Goal: Information Seeking & Learning: Learn about a topic

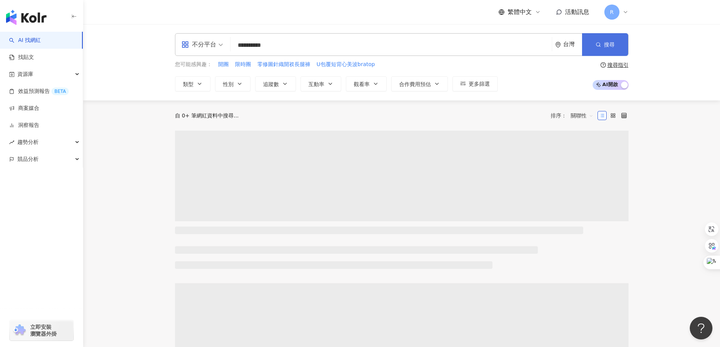
click at [596, 45] on icon "button" at bounding box center [598, 44] width 5 height 5
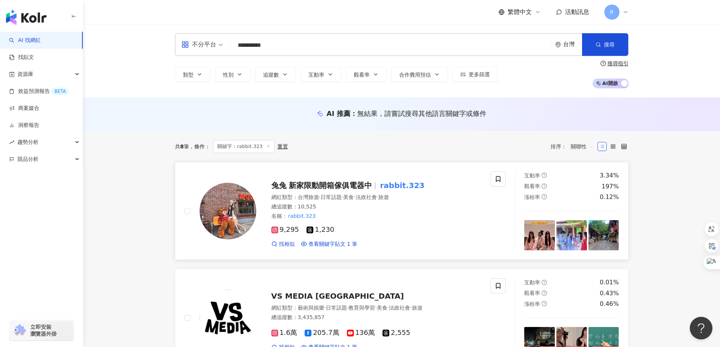
click at [304, 185] on span "兔兔 新家限動開箱傢俱電器中" at bounding box center [321, 185] width 101 height 9
click at [546, 65] on div "類型 性別 追蹤數 互動率 觀看率 合作費用預估 更多篩選 搜尋指引 AI 開啟 AI 關閉" at bounding box center [402, 74] width 454 height 28
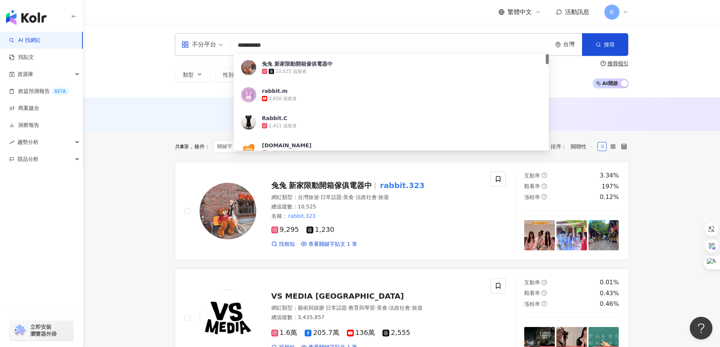
drag, startPoint x: 278, startPoint y: 44, endPoint x: 591, endPoint y: 58, distance: 313.0
click at [226, 41] on div "**********" at bounding box center [402, 44] width 454 height 23
paste input "***"
type input "**********"
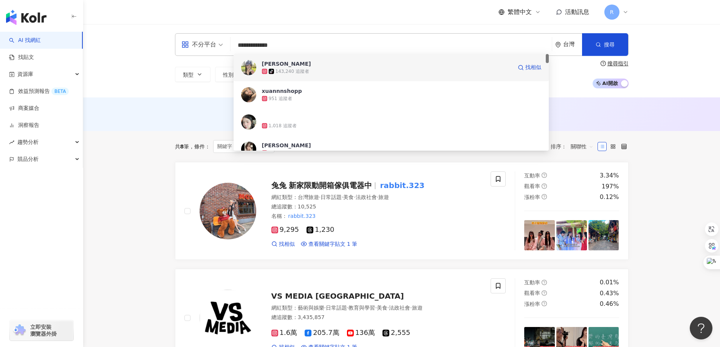
click at [278, 69] on div "143,240 追蹤者" at bounding box center [293, 71] width 34 height 6
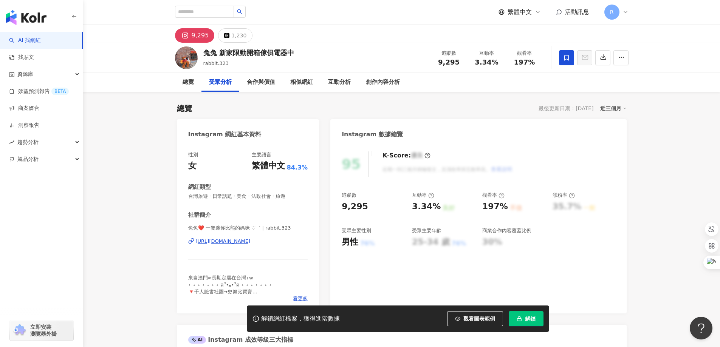
click at [567, 57] on icon at bounding box center [566, 57] width 7 height 7
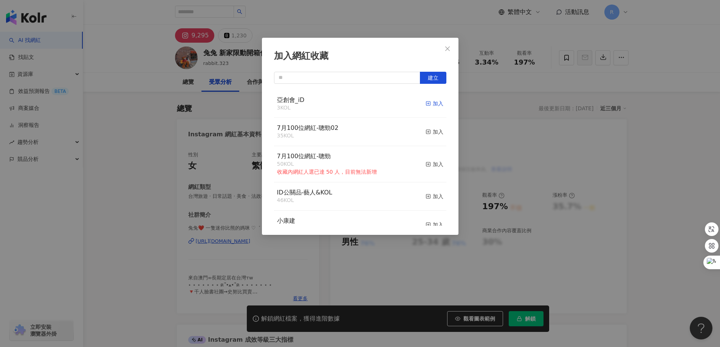
click at [429, 102] on div "加入" at bounding box center [435, 103] width 18 height 8
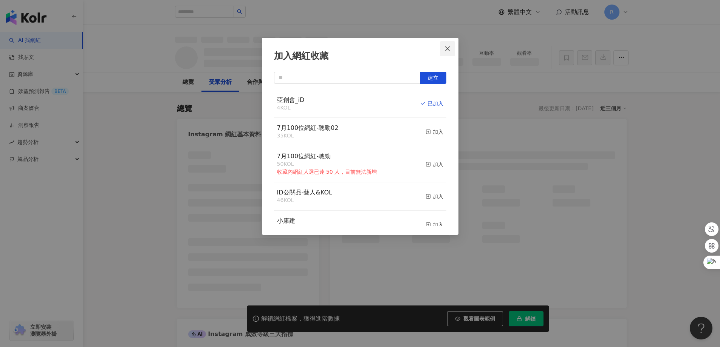
click at [451, 47] on span "Close" at bounding box center [447, 49] width 15 height 6
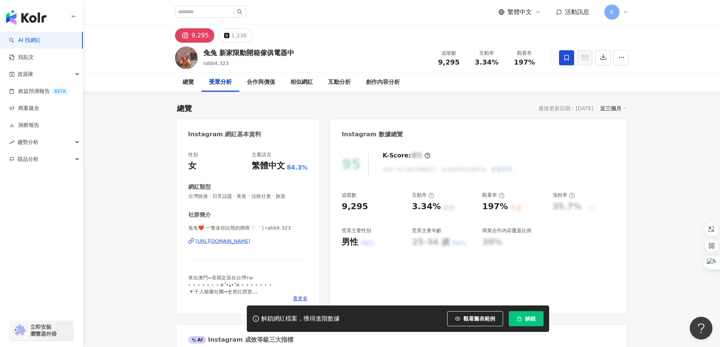
click at [440, 48] on div "加入網紅收藏 建立 亞創會_iD 4 KOL 已加入 7月100位網紅-聰勁02 35 KOL 加入 7月100位網紅-聰勁 50 KOL 收藏內網紅人選已達…" at bounding box center [360, 173] width 720 height 347
click at [225, 14] on input "search" at bounding box center [204, 12] width 59 height 12
click at [226, 11] on input "****" at bounding box center [204, 12] width 59 height 12
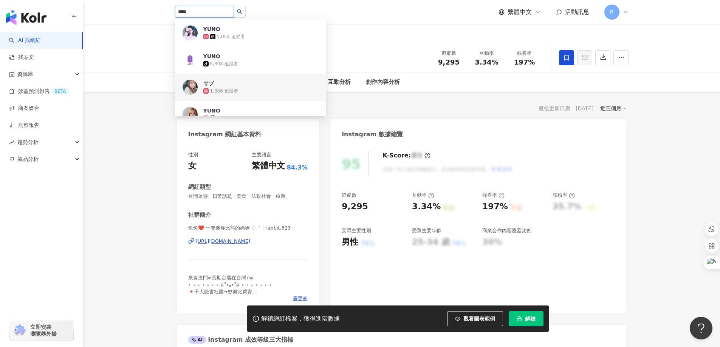
type input "****"
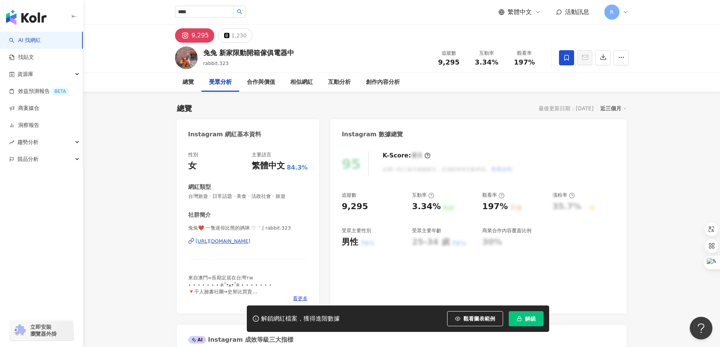
click at [231, 15] on input "****" at bounding box center [204, 12] width 59 height 12
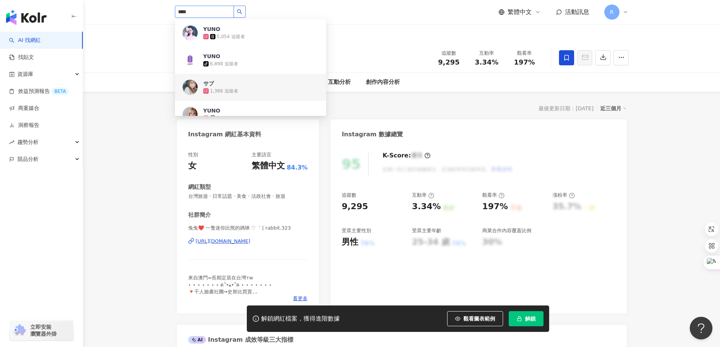
click at [242, 11] on icon "search" at bounding box center [239, 11] width 5 height 5
click at [248, 33] on span "YUNO" at bounding box center [227, 29] width 49 height 8
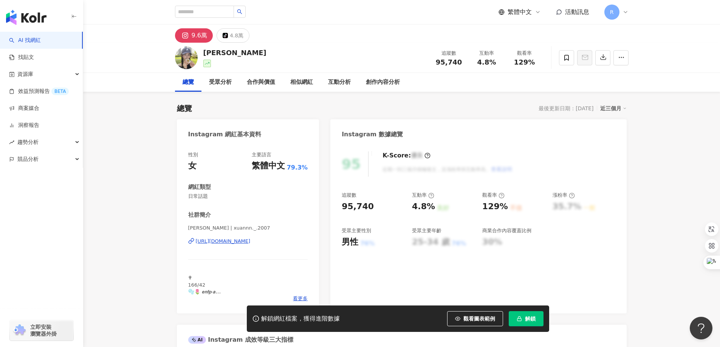
click at [527, 320] on span "解鎖" at bounding box center [530, 319] width 11 height 6
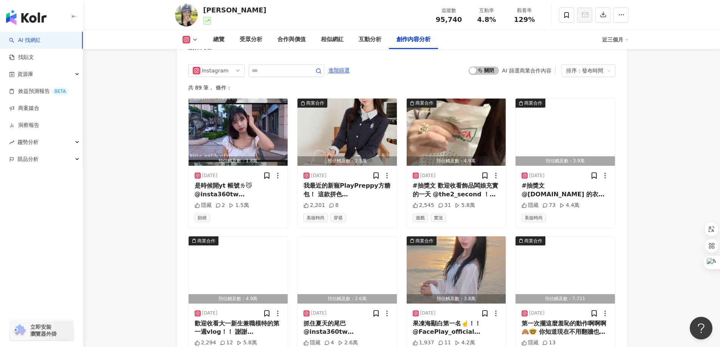
scroll to position [2344, 0]
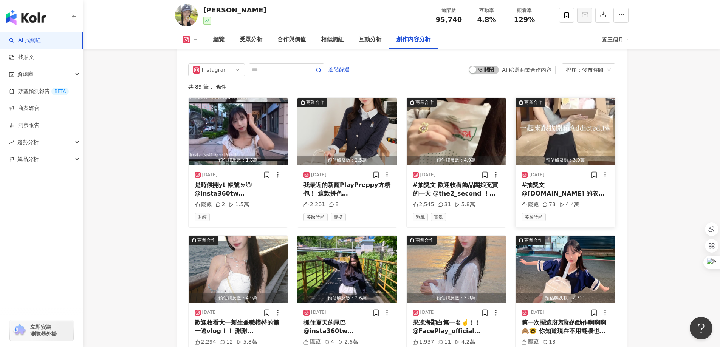
click at [552, 204] on div "73" at bounding box center [549, 205] width 13 height 8
click at [561, 181] on div "#抽獎文 @addicted.tw 的衣服超顯身材！！ 就算是早八也可以很精緻😻 活動期間：9/19～9/25 開獎日期：9/26 21:00 抽獎獎品：影片…" at bounding box center [565, 189] width 87 height 17
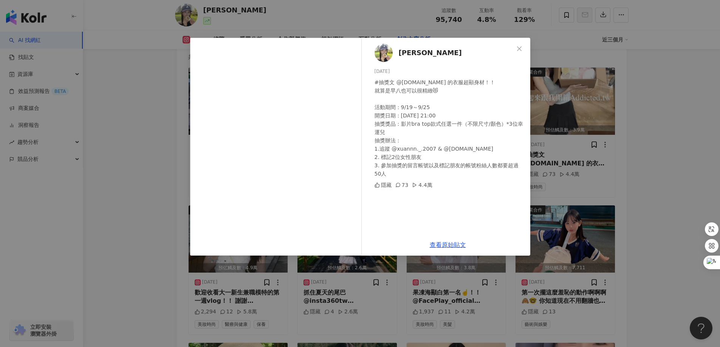
scroll to position [2458, 0]
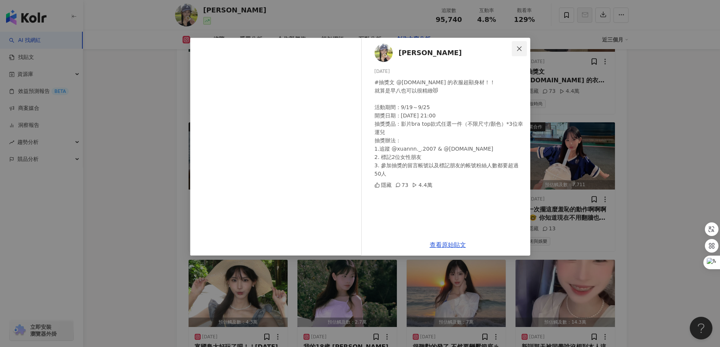
click at [522, 46] on icon "close" at bounding box center [519, 49] width 6 height 6
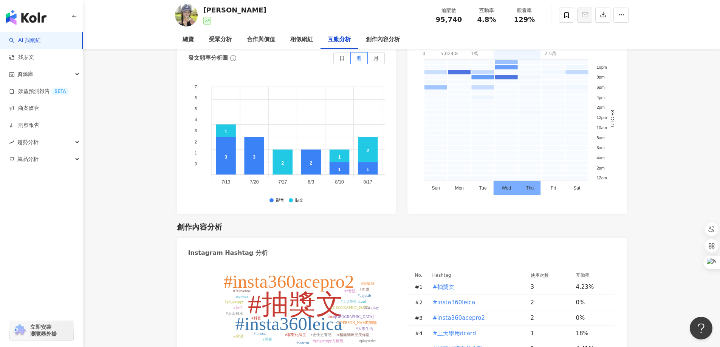
scroll to position [0, 0]
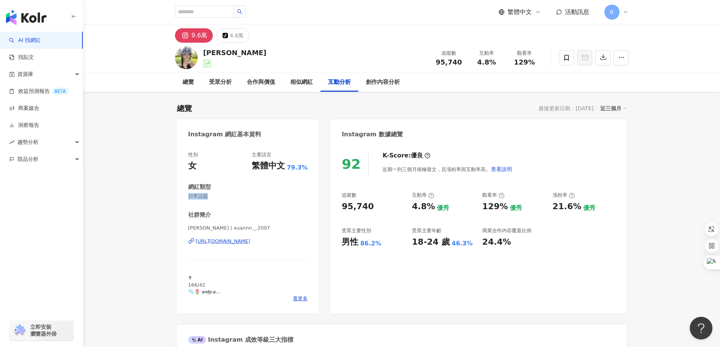
drag, startPoint x: 217, startPoint y: 197, endPoint x: 186, endPoint y: 200, distance: 30.4
click at [186, 200] on div "性別 女 主要語言 繁體中文 79.3% 網紅類型 日常話題 社群簡介 羅宇宣 | xuannn._.2007 https://www.instagram.c…" at bounding box center [248, 229] width 143 height 170
copy span "日常話題"
drag, startPoint x: 537, startPoint y: 262, endPoint x: 656, endPoint y: 113, distance: 191.8
click at [538, 262] on div "92 K-Score : 優良 近期一到三個月積極發文，且漲粉率與互動率高。 查看說明 追蹤數 95,740 互動率 4.8% 優秀 觀看率 129% 優秀 …" at bounding box center [478, 229] width 296 height 170
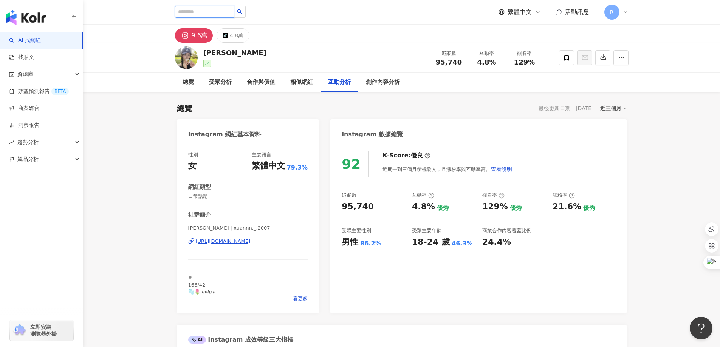
click at [219, 9] on input "search" at bounding box center [204, 12] width 59 height 12
type input "*******"
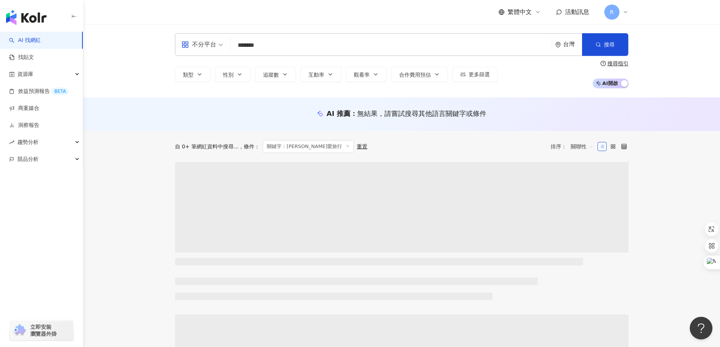
scroll to position [38, 0]
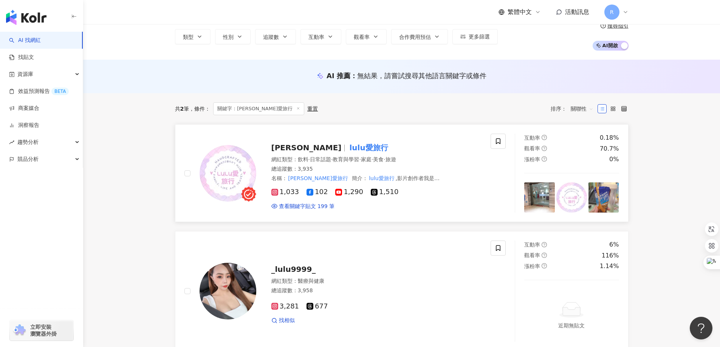
click at [348, 148] on mark "lulu愛旅行" at bounding box center [369, 148] width 42 height 12
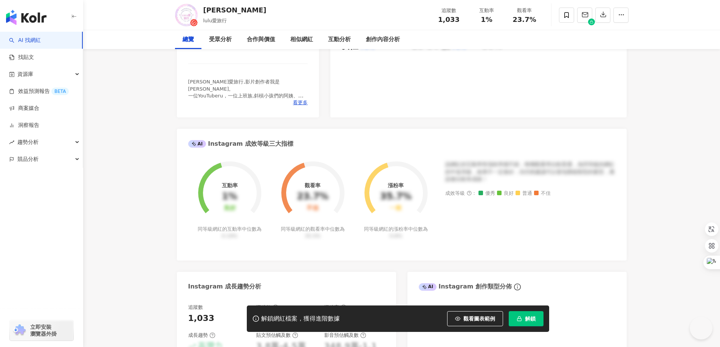
scroll to position [983, 0]
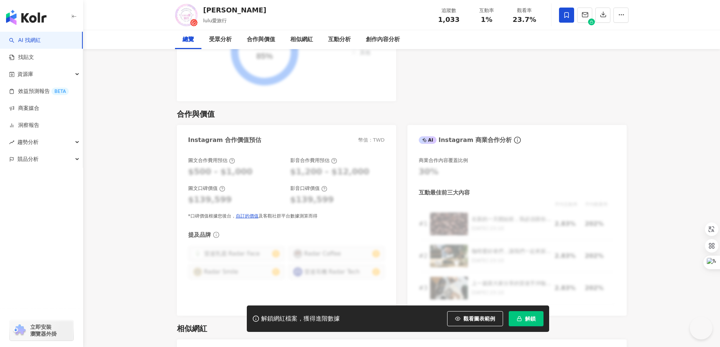
click at [569, 19] on icon at bounding box center [566, 15] width 7 height 7
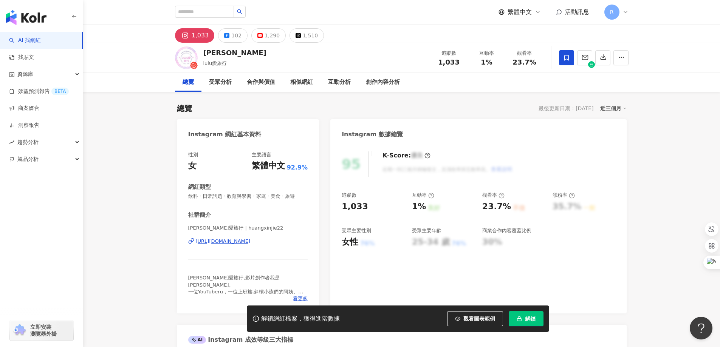
scroll to position [0, 0]
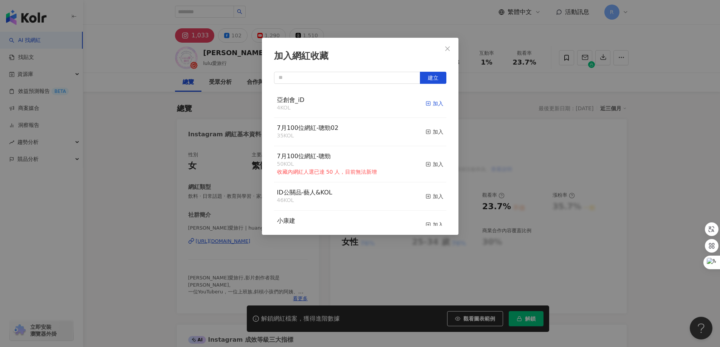
click at [430, 105] on div "加入" at bounding box center [435, 103] width 18 height 8
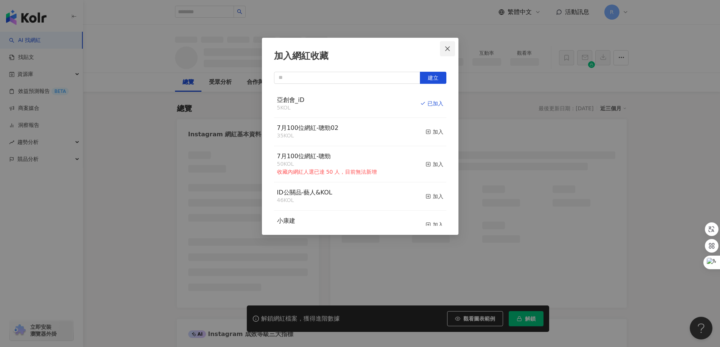
click at [443, 54] on button "Close" at bounding box center [447, 48] width 15 height 15
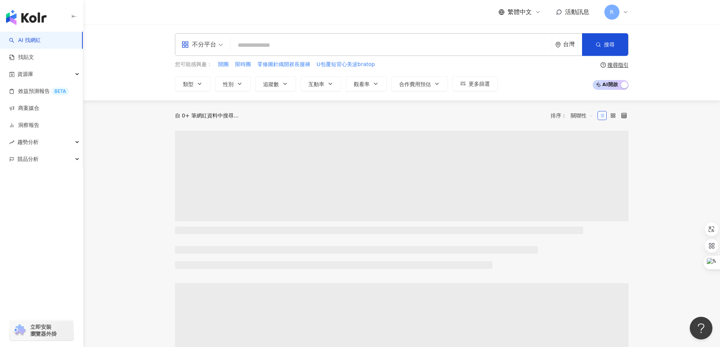
click at [667, 183] on main "不分平台 台灣 搜尋 您可能感興趣： 開團 限時團 零修圖針織開衩長腿褲 U包覆短背心美波bratop 類型 性別 追蹤數 互動率 觀看率 合作費用預估 更多…" at bounding box center [401, 336] width 637 height 625
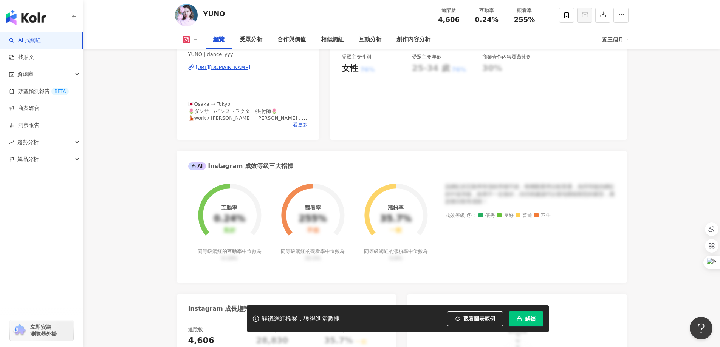
scroll to position [113, 0]
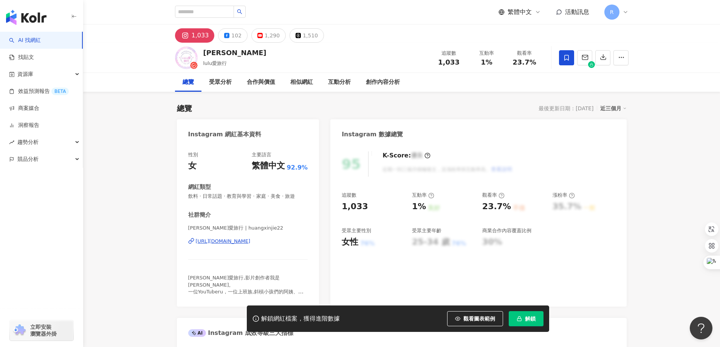
click at [217, 242] on div "[URL][DOMAIN_NAME]" at bounding box center [223, 241] width 55 height 7
drag, startPoint x: 646, startPoint y: 245, endPoint x: 643, endPoint y: 239, distance: 6.9
